Goal: Transaction & Acquisition: Purchase product/service

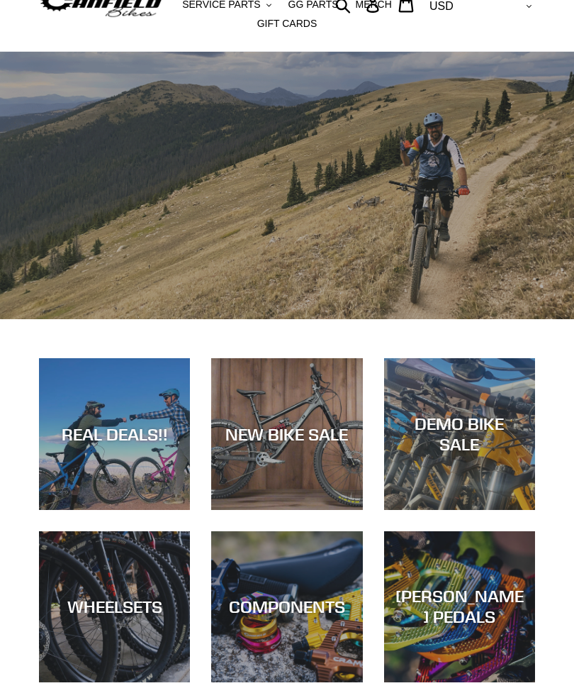
scroll to position [73, 0]
click at [471, 432] on div "DEMO BIKE SALE" at bounding box center [459, 433] width 151 height 41
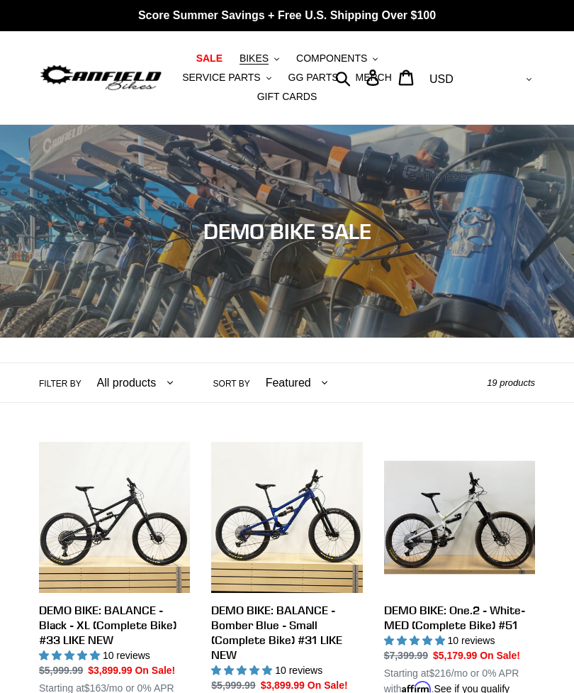
click at [272, 57] on button "BIKES .cls-1{fill:#231f20}" at bounding box center [260, 58] width 54 height 19
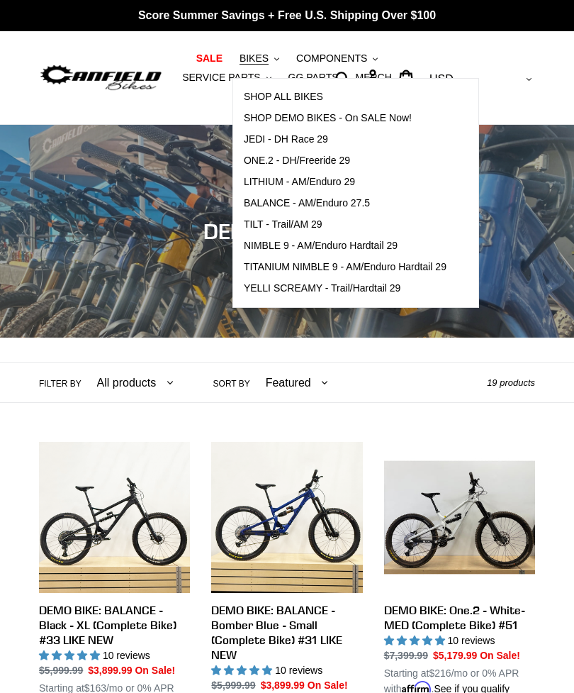
click at [324, 179] on span "LITHIUM - AM/Enduro 29" at bounding box center [299, 182] width 111 height 12
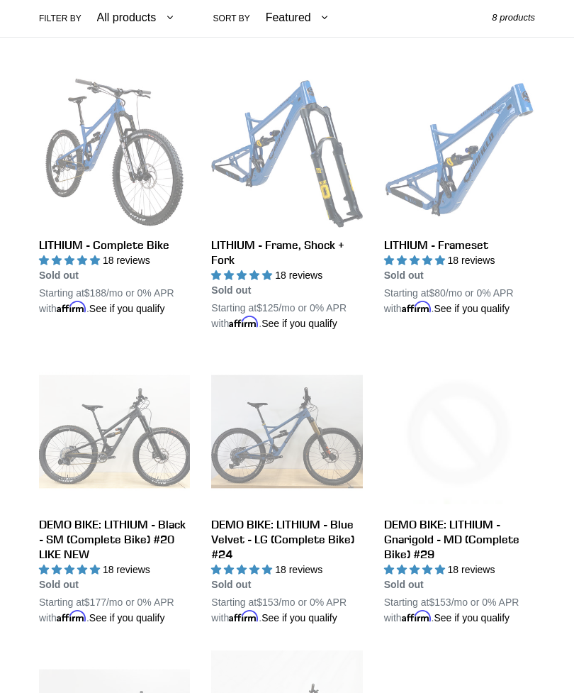
scroll to position [365, 0]
click at [465, 162] on link "LITHIUM - Frameset" at bounding box center [459, 197] width 151 height 240
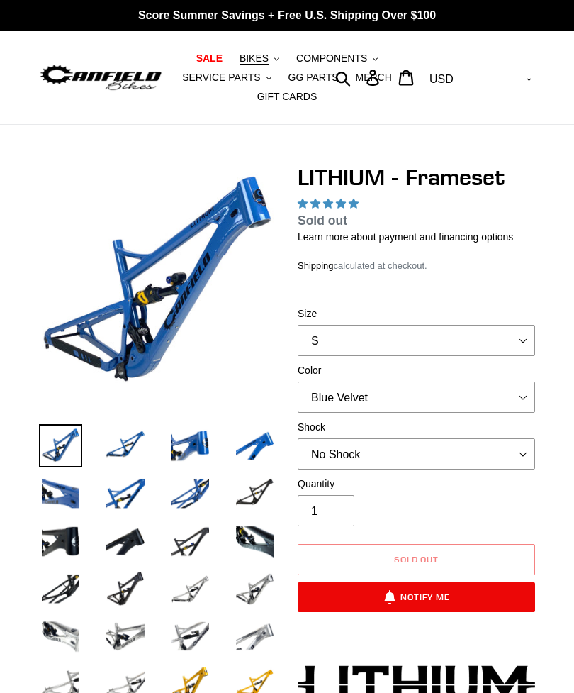
select select "highest-rating"
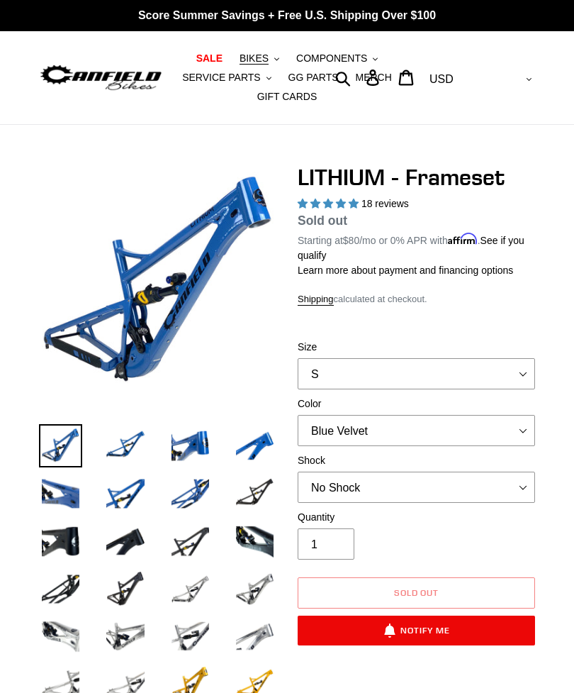
click at [499, 340] on label "Size" at bounding box center [417, 347] width 238 height 15
click at [499, 358] on select "S M L XL" at bounding box center [417, 373] width 238 height 31
click at [493, 345] on label "Size" at bounding box center [417, 347] width 238 height 15
click at [493, 358] on select "S M L XL" at bounding box center [417, 373] width 238 height 31
click at [489, 380] on select "S M L XL" at bounding box center [417, 373] width 238 height 31
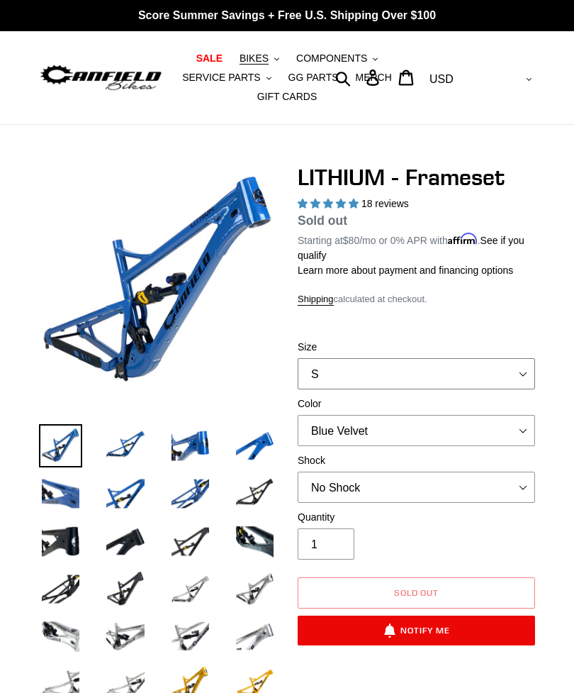
select select "XL"
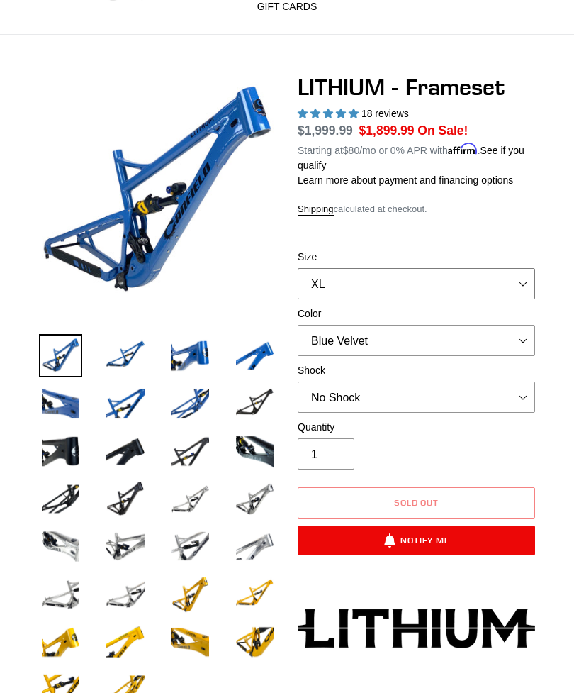
scroll to position [90, 0]
click at [521, 398] on select "No Shock Öhlins TTX2 Air Cane Creek DB Kitsuma Air Fox FLOAT X2 Factory Cane Cr…" at bounding box center [417, 396] width 238 height 31
click at [486, 398] on select "No Shock Öhlins TTX2 Air Cane Creek DB Kitsuma Air Fox FLOAT X2 Factory Cane Cr…" at bounding box center [417, 396] width 238 height 31
select select "Öhlins TTX2 Air"
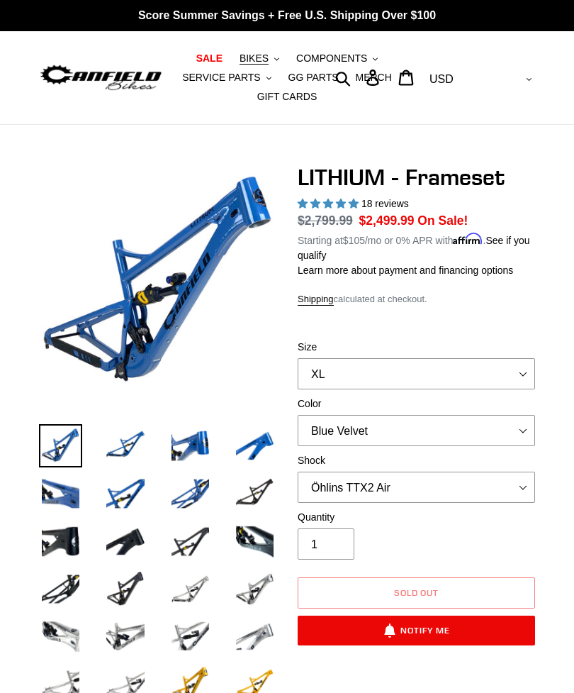
click at [262, 52] on span "BIKES" at bounding box center [254, 58] width 29 height 12
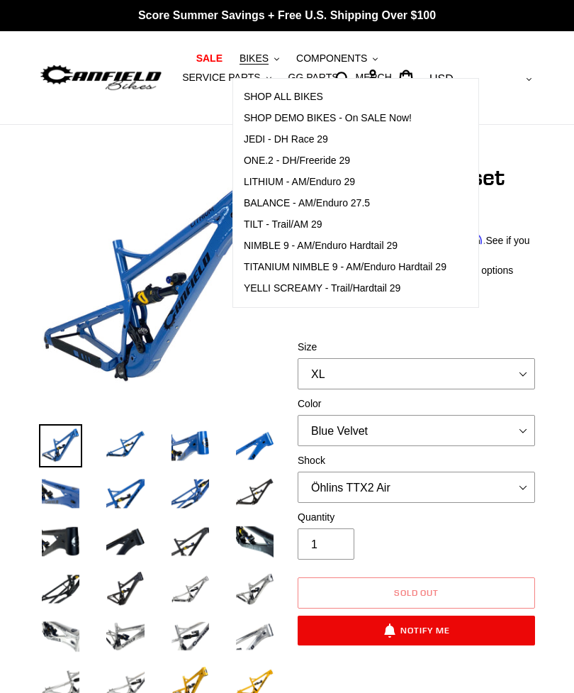
click at [265, 221] on span "TILT - Trail/AM 29" at bounding box center [283, 224] width 79 height 12
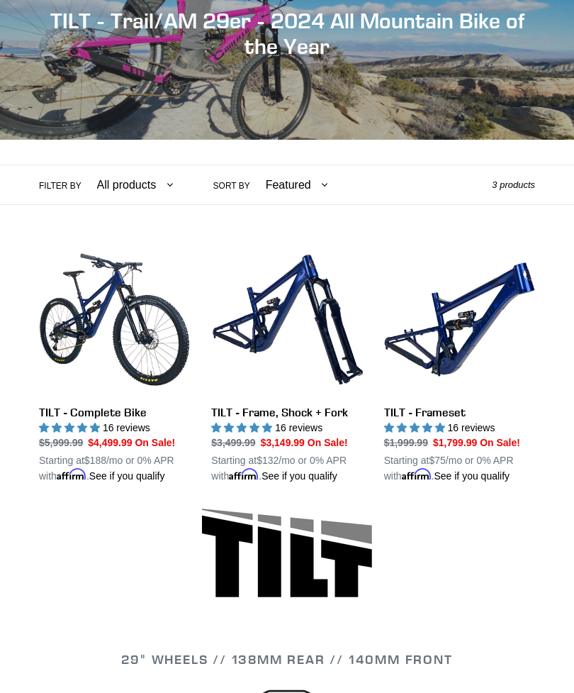
scroll to position [201, 0]
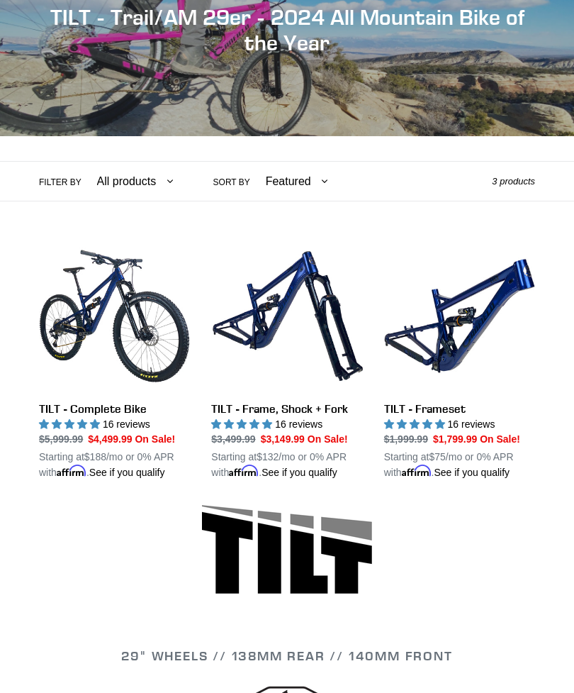
click at [457, 328] on link "TILT - Frameset" at bounding box center [459, 360] width 151 height 240
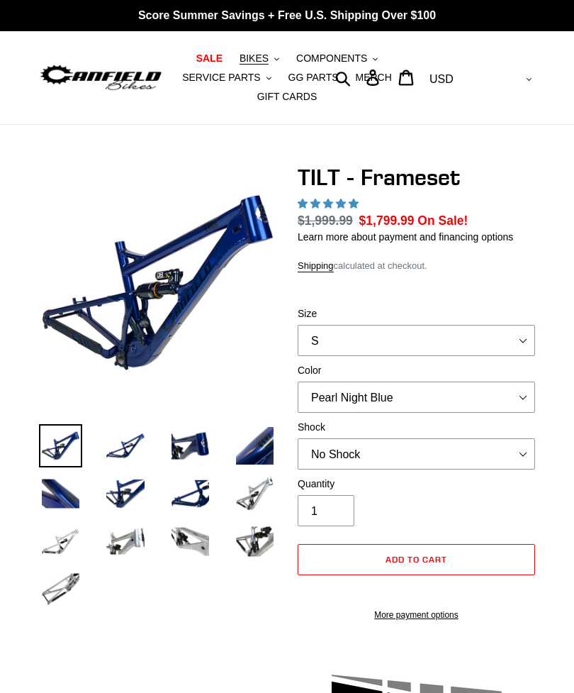
select select "highest-rating"
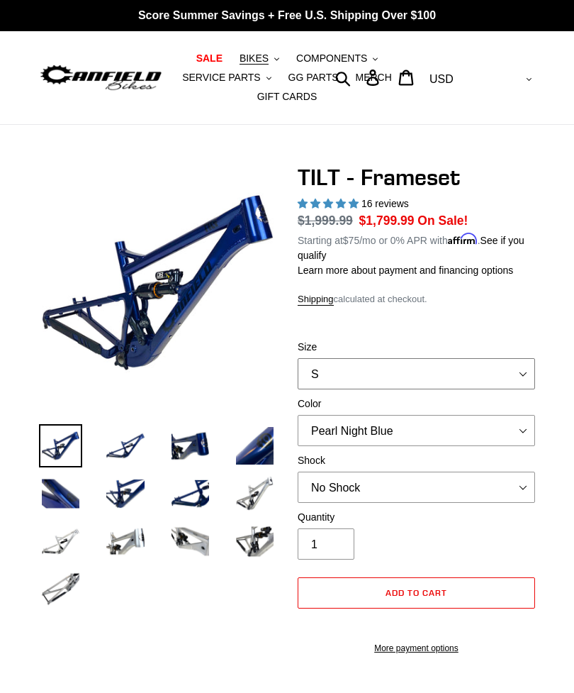
click at [523, 371] on select "S M L XL" at bounding box center [417, 373] width 238 height 31
select select "XL"
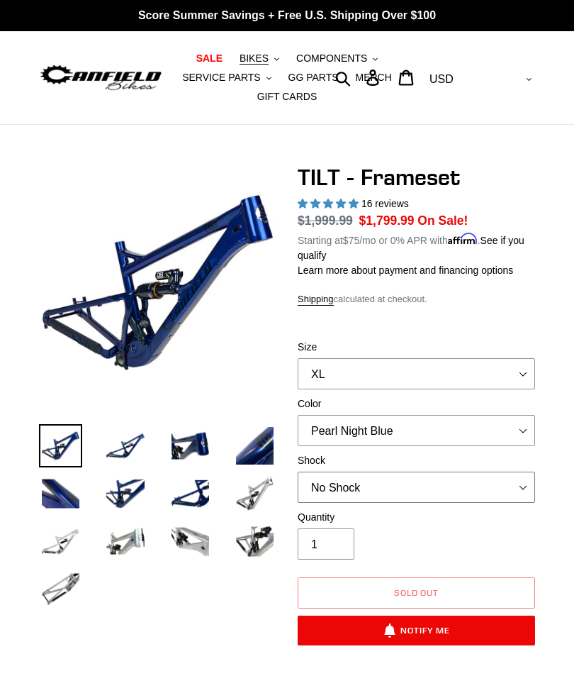
click at [488, 486] on select "No Shock Cane Creek DB Kitsuma Air RockShox Deluxe Ultimate Fox FLOAT X EXT Sto…" at bounding box center [417, 486] width 238 height 31
select select "Cane Creek DB Kitsuma Air"
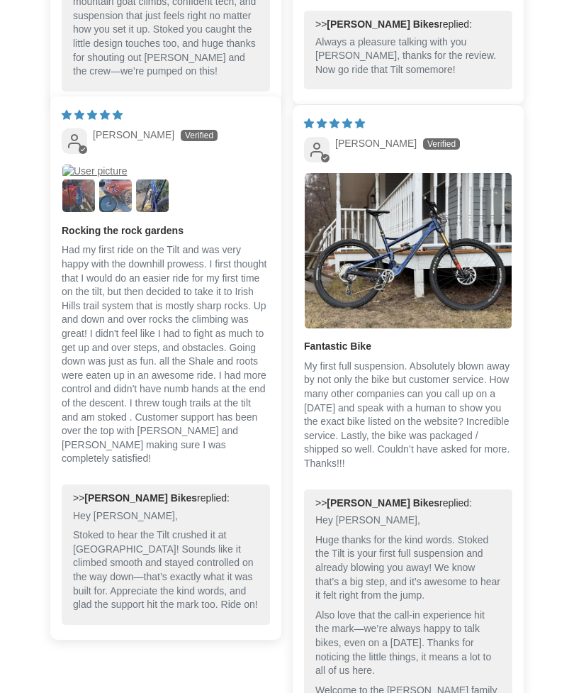
scroll to position [4408, 0]
